Goal: Task Accomplishment & Management: Manage account settings

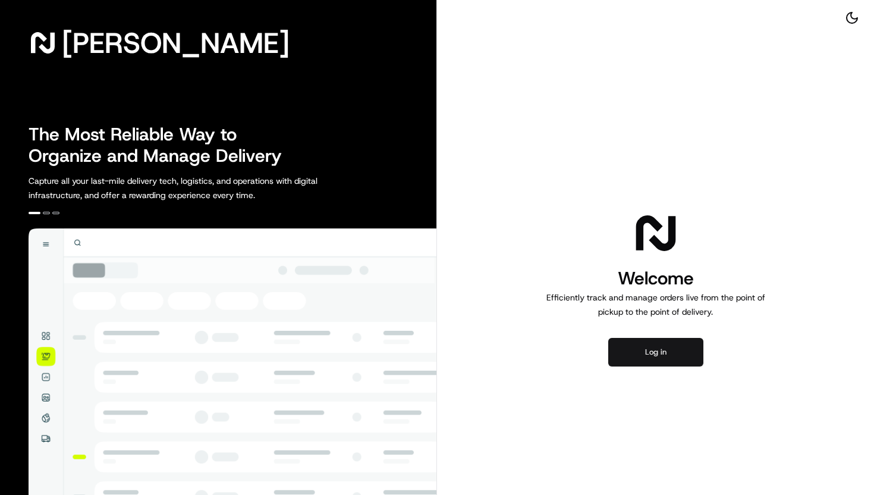
click at [645, 358] on button "Log in" at bounding box center [655, 352] width 95 height 29
